Goal: Task Accomplishment & Management: Complete application form

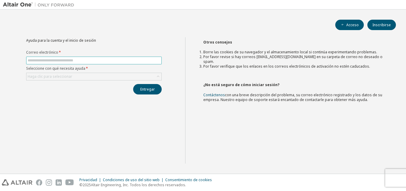
click at [77, 63] on span at bounding box center [94, 60] width 136 height 8
click at [80, 60] on input "text" at bounding box center [94, 60] width 133 height 5
type input "**********"
click at [79, 77] on div "Haga clic para seleccionar" at bounding box center [93, 76] width 135 height 7
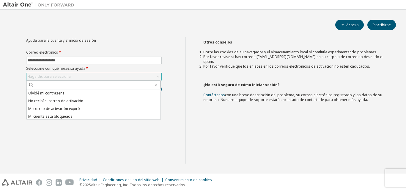
click at [79, 77] on div "Haga clic para seleccionar" at bounding box center [93, 76] width 135 height 7
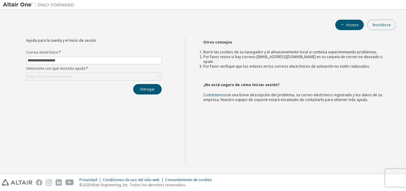
click at [383, 23] on font "Inscribirse" at bounding box center [382, 24] width 18 height 5
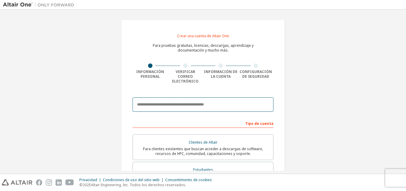
click at [191, 97] on input "email" at bounding box center [203, 104] width 141 height 14
type input "**********"
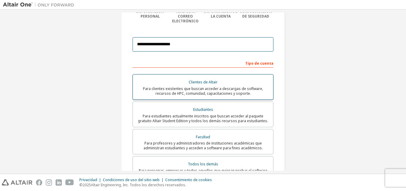
scroll to position [89, 0]
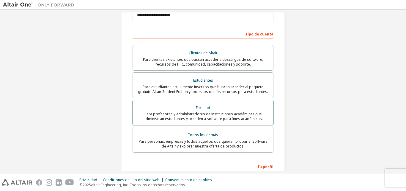
click at [204, 105] on font "Facultad" at bounding box center [203, 107] width 14 height 5
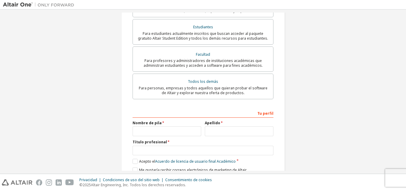
scroll to position [163, 0]
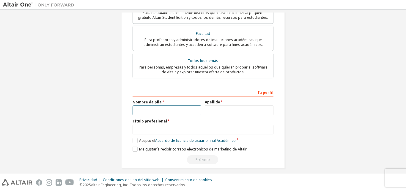
click at [169, 105] on input "text" at bounding box center [167, 110] width 69 height 10
type input "*"
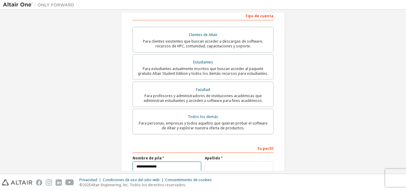
scroll to position [104, 0]
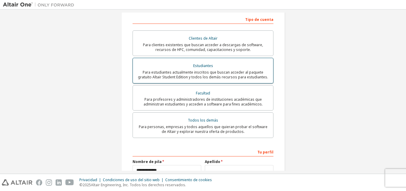
click at [173, 72] on font "Para estudiantes actualmente inscritos que buscan acceder al paquete gratuito A…" at bounding box center [203, 75] width 130 height 10
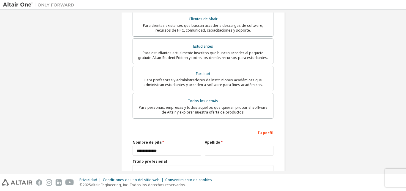
scroll to position [134, 0]
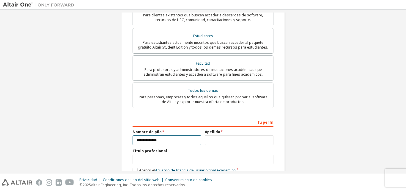
click at [175, 135] on input "**********" at bounding box center [167, 140] width 69 height 10
type input "**********"
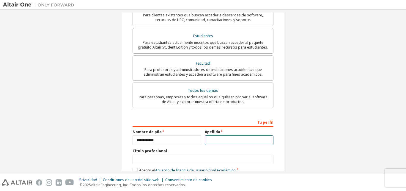
click at [213, 135] on input "text" at bounding box center [239, 140] width 69 height 10
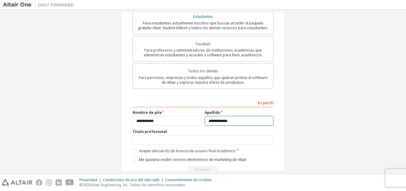
scroll to position [163, 0]
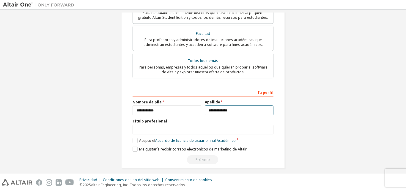
type input "**********"
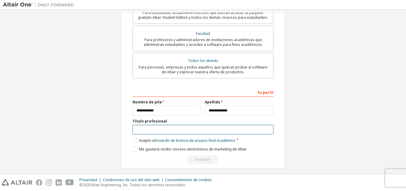
click at [145, 125] on input "text" at bounding box center [203, 130] width 141 height 10
type input "**********"
click at [133, 138] on label "Acepto el Acuerdo de licencia de usuario final Académico" at bounding box center [184, 140] width 103 height 5
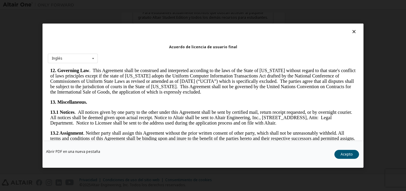
scroll to position [987, 0]
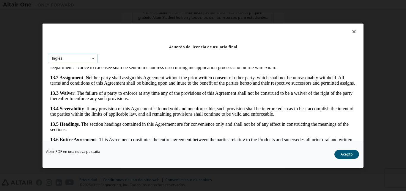
click at [78, 57] on div "Inglés Inglés" at bounding box center [73, 58] width 50 height 10
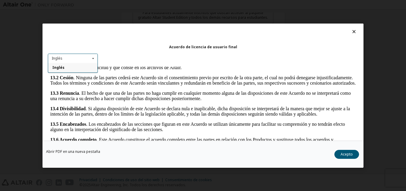
scroll to position [997, 0]
click at [78, 57] on div "Inglés Inglés" at bounding box center [73, 58] width 50 height 10
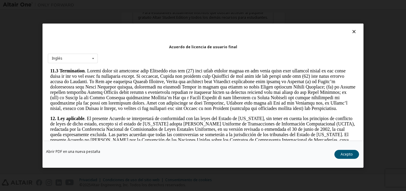
scroll to position [854, 0]
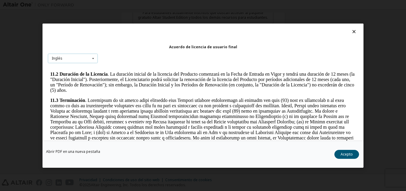
click at [76, 56] on div "Inglés Inglés" at bounding box center [73, 58] width 50 height 10
click at [77, 56] on div "Inglés Inglés" at bounding box center [73, 58] width 50 height 10
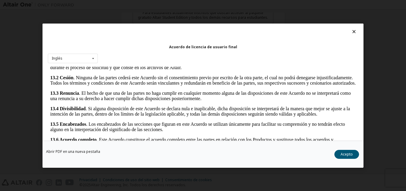
scroll to position [19, 0]
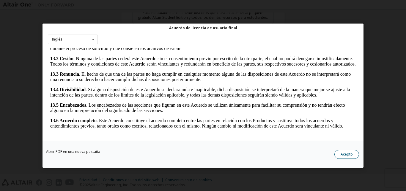
click at [354, 154] on button "Acepto" at bounding box center [347, 153] width 25 height 9
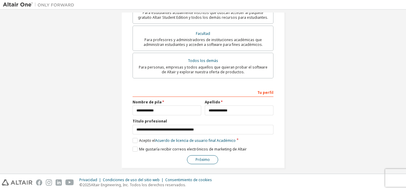
click at [203, 157] on font "Próximo" at bounding box center [203, 159] width 14 height 5
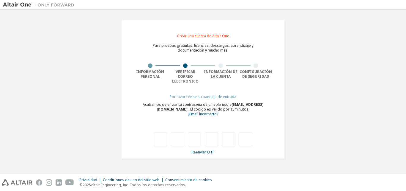
drag, startPoint x: 203, startPoint y: 153, endPoint x: 214, endPoint y: 84, distance: 69.8
click at [214, 84] on div "**********" at bounding box center [203, 89] width 164 height 139
type input "*"
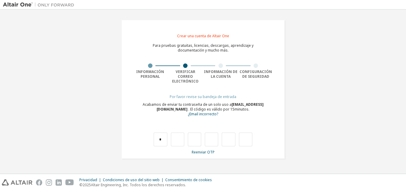
type input "*"
